Goal: Obtain resource: Obtain resource

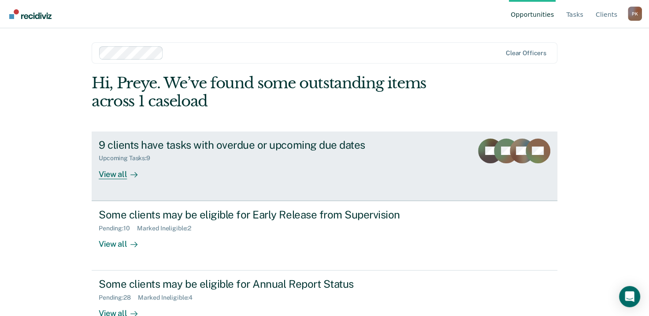
scroll to position [23, 0]
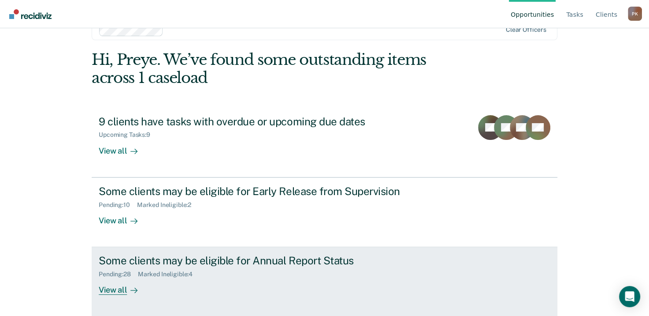
click at [118, 293] on div "View all" at bounding box center [123, 286] width 49 height 17
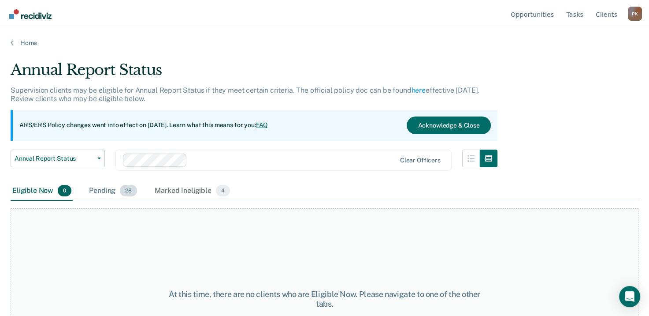
click at [124, 192] on span "28" at bounding box center [128, 190] width 17 height 11
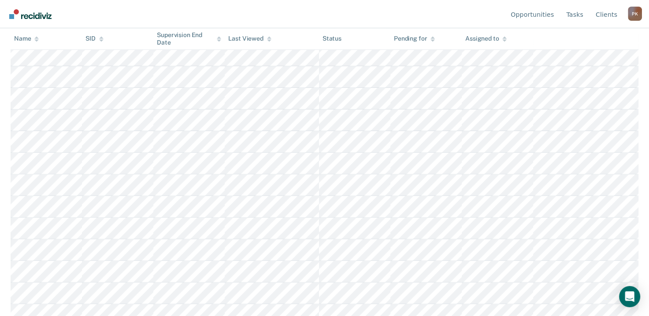
scroll to position [309, 0]
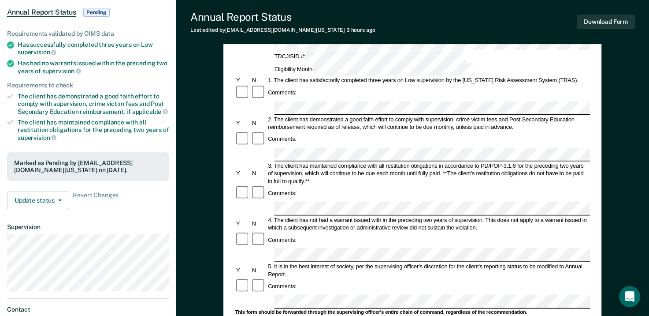
scroll to position [55, 0]
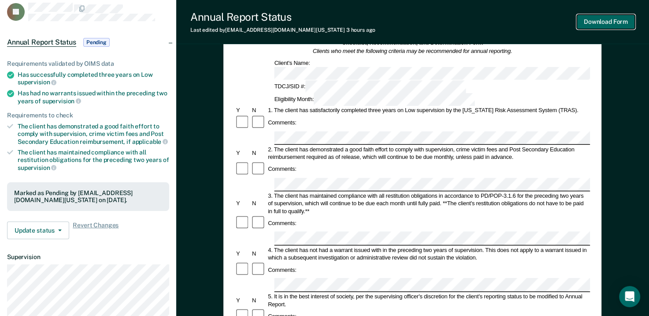
click at [613, 21] on button "Download Form" at bounding box center [606, 22] width 58 height 15
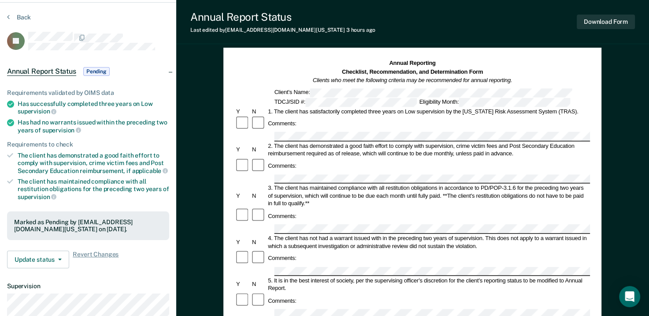
scroll to position [0, 0]
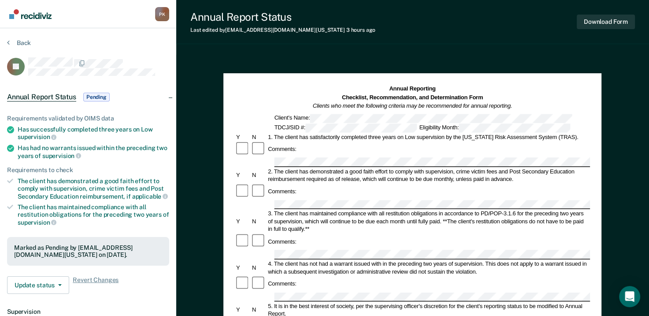
click at [10, 38] on section "Back LJ Annual Report Status Pending Requirements validated by OIMS data Has su…" at bounding box center [88, 241] width 176 height 427
click at [11, 45] on button "Back" at bounding box center [19, 43] width 24 height 8
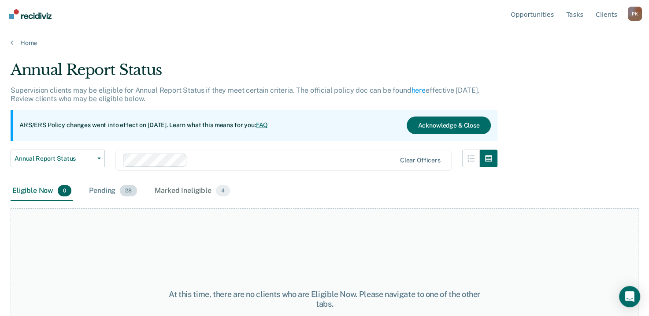
click at [113, 189] on div "Pending 28" at bounding box center [113, 190] width 52 height 19
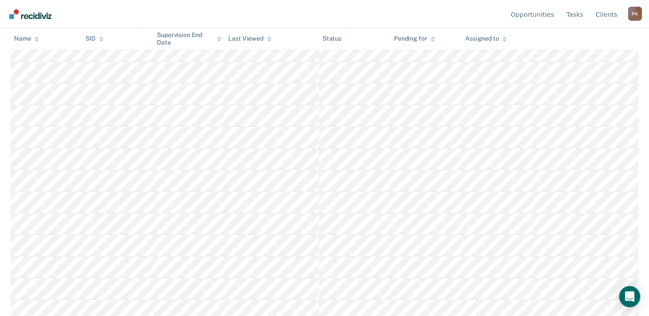
scroll to position [511, 0]
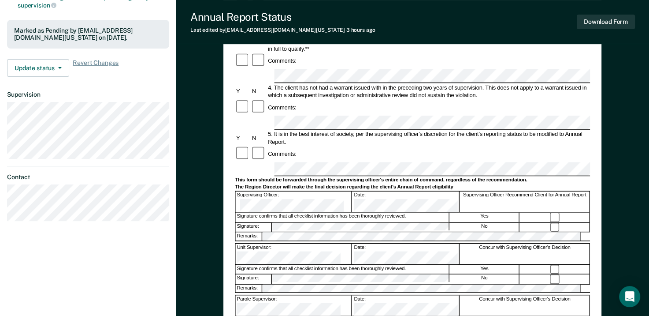
scroll to position [265, 0]
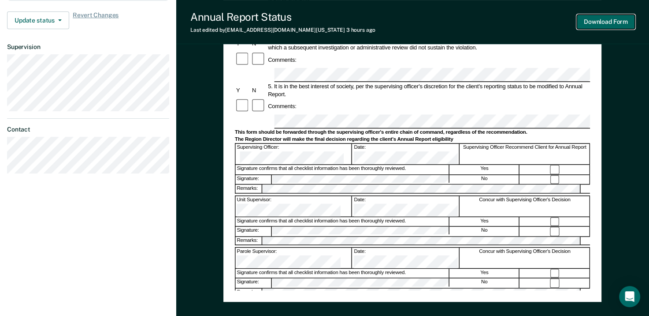
click at [618, 25] on button "Download Form" at bounding box center [606, 22] width 58 height 15
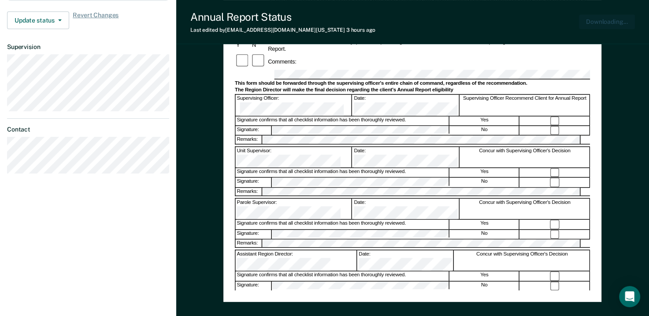
scroll to position [0, 0]
click at [432, 19] on div "Annual Report Status Last edited by [PERSON_NAME][EMAIL_ADDRESS][DOMAIN_NAME][U…" at bounding box center [412, 22] width 473 height 44
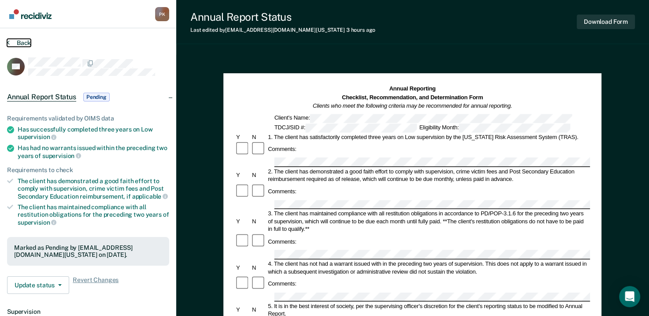
click at [13, 42] on button "Back" at bounding box center [19, 43] width 24 height 8
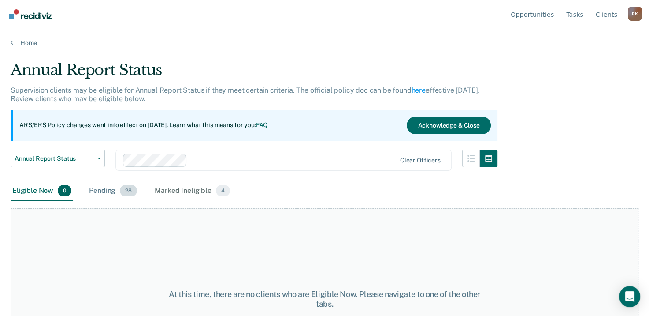
click at [108, 192] on div "Pending 28" at bounding box center [113, 190] width 52 height 19
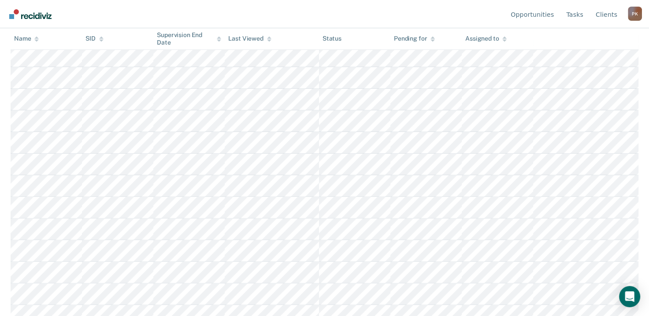
scroll to position [309, 0]
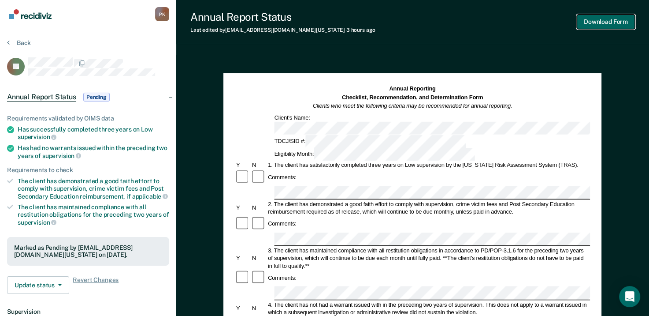
click at [610, 24] on button "Download Form" at bounding box center [606, 22] width 58 height 15
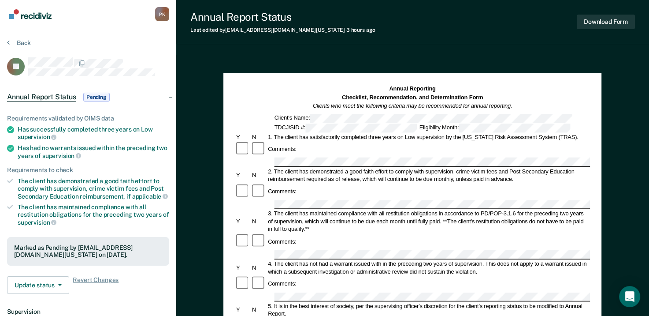
click at [440, 30] on div "Annual Report Status Last edited by [PERSON_NAME][EMAIL_ADDRESS][DOMAIN_NAME][U…" at bounding box center [412, 22] width 473 height 44
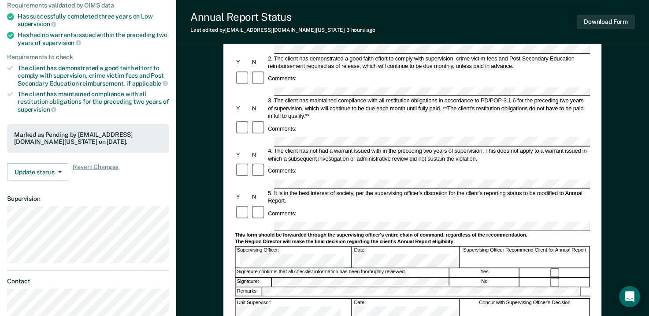
scroll to position [132, 0]
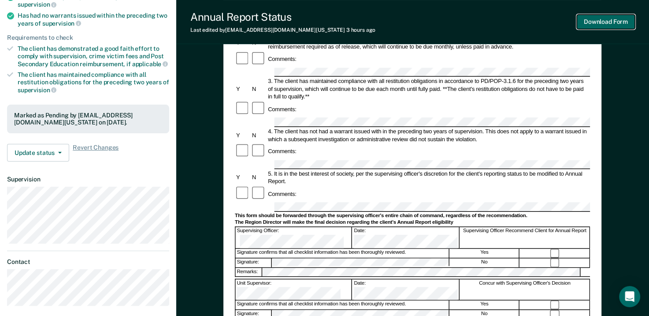
click at [607, 23] on button "Download Form" at bounding box center [606, 22] width 58 height 15
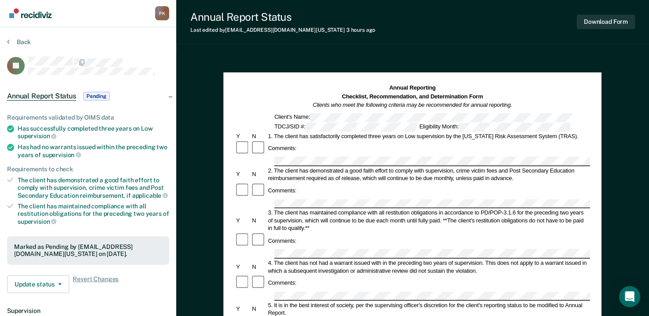
scroll to position [0, 0]
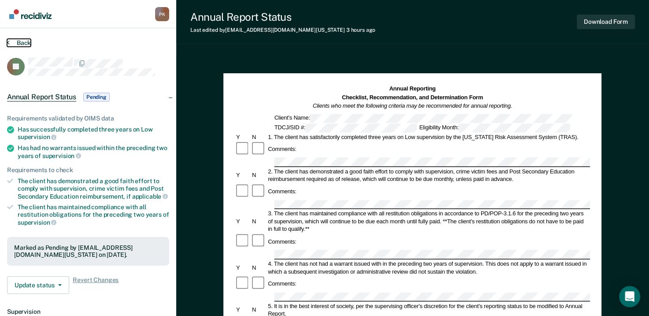
click at [22, 44] on button "Back" at bounding box center [19, 43] width 24 height 8
